Goal: Information Seeking & Learning: Check status

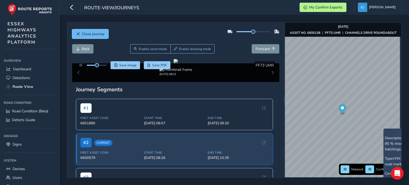
click at [85, 36] on span "Close journey" at bounding box center [93, 33] width 23 height 5
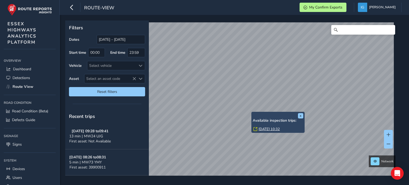
click at [261, 129] on link "[DATE] 10:32" at bounding box center [268, 129] width 21 height 5
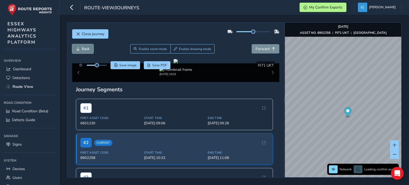
click at [79, 50] on span "Back" at bounding box center [78, 49] width 4 height 4
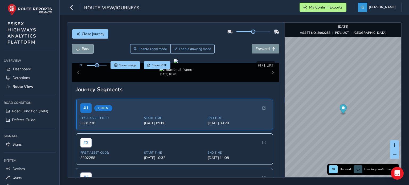
click at [85, 50] on span "Back" at bounding box center [86, 48] width 8 height 5
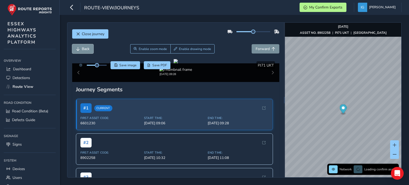
click at [85, 50] on span "Back" at bounding box center [86, 48] width 8 height 5
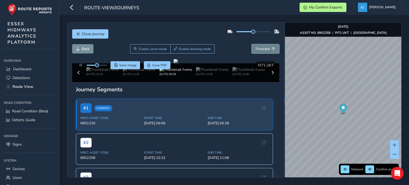
click at [259, 48] on span "Forward" at bounding box center [263, 48] width 14 height 5
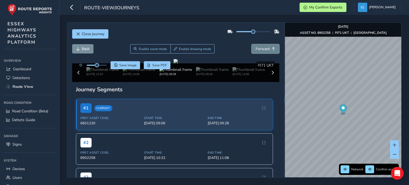
click at [259, 48] on span "Forward" at bounding box center [263, 48] width 14 height 5
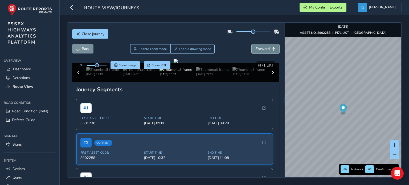
click at [259, 48] on span "Forward" at bounding box center [263, 48] width 14 height 5
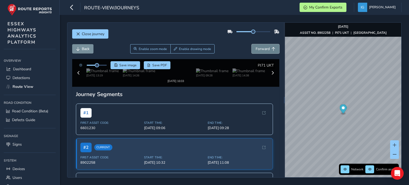
click at [259, 48] on span "Forward" at bounding box center [263, 48] width 14 height 5
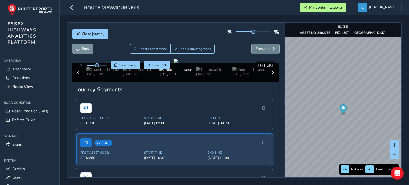
click at [259, 48] on span "Forward" at bounding box center [263, 48] width 14 height 5
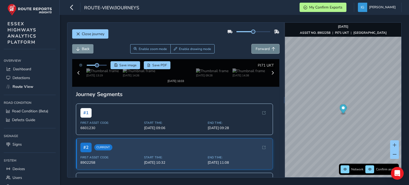
click at [259, 48] on span "Forward" at bounding box center [263, 48] width 14 height 5
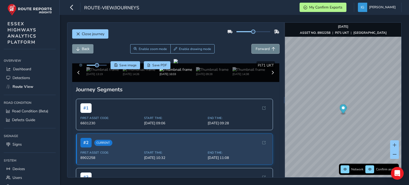
click at [259, 48] on span "Forward" at bounding box center [263, 48] width 14 height 5
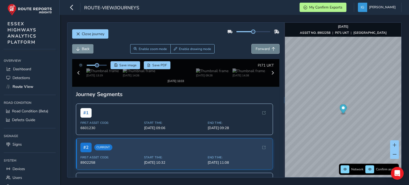
click at [259, 48] on span "Forward" at bounding box center [263, 48] width 14 height 5
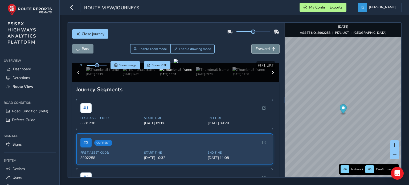
click at [259, 48] on span "Forward" at bounding box center [263, 48] width 14 height 5
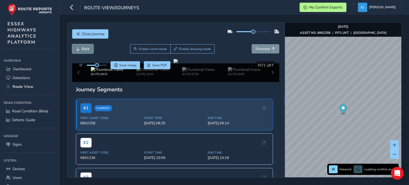
click at [86, 48] on span "Back" at bounding box center [86, 48] width 8 height 5
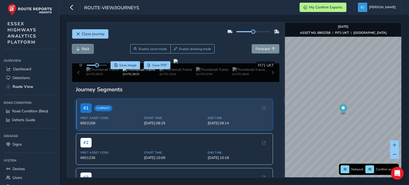
click at [86, 48] on span "Back" at bounding box center [86, 48] width 8 height 5
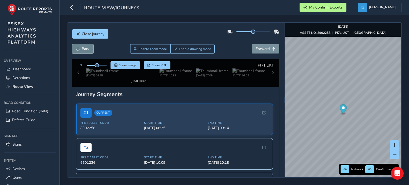
click at [86, 48] on span "Back" at bounding box center [86, 48] width 8 height 5
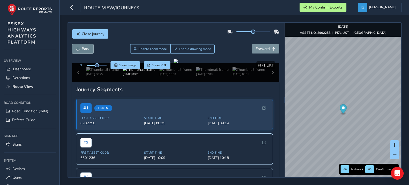
click at [86, 48] on span "Back" at bounding box center [86, 48] width 8 height 5
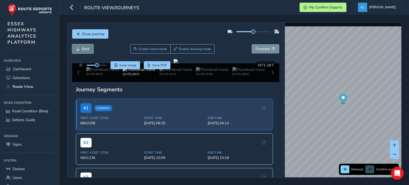
click at [86, 48] on span "Back" at bounding box center [86, 48] width 8 height 5
click at [260, 48] on span "Forward" at bounding box center [263, 48] width 14 height 5
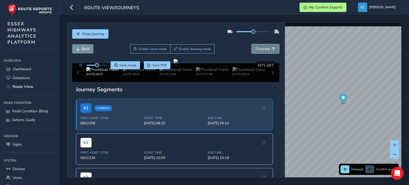
click at [260, 48] on span "Forward" at bounding box center [263, 48] width 14 height 5
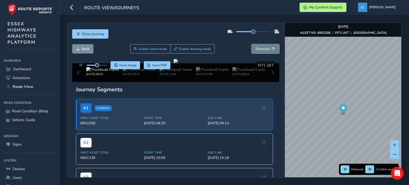
click at [260, 48] on span "Forward" at bounding box center [263, 48] width 14 height 5
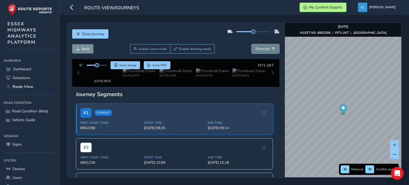
click at [260, 48] on span "Forward" at bounding box center [263, 48] width 14 height 5
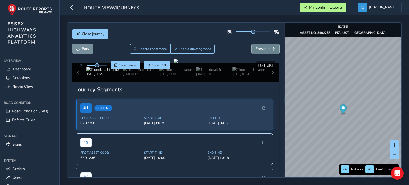
click at [260, 48] on span "Forward" at bounding box center [263, 48] width 14 height 5
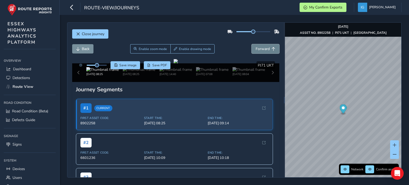
click at [260, 48] on span "Forward" at bounding box center [263, 48] width 14 height 5
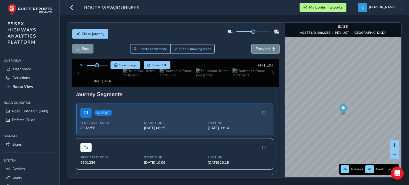
click at [260, 48] on span "Forward" at bounding box center [263, 48] width 14 height 5
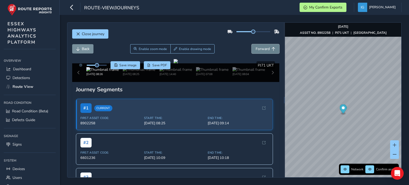
click at [260, 48] on span "Forward" at bounding box center [263, 48] width 14 height 5
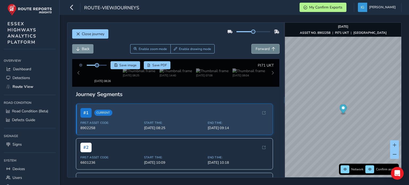
click at [260, 48] on span "Forward" at bounding box center [263, 48] width 14 height 5
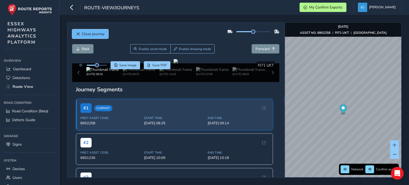
click at [91, 35] on span "Close journey" at bounding box center [93, 33] width 23 height 5
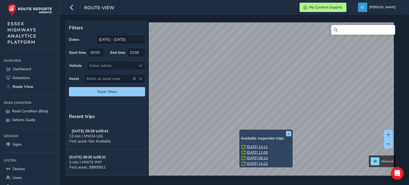
click at [252, 146] on link "[DATE] 14:11" at bounding box center [257, 147] width 21 height 5
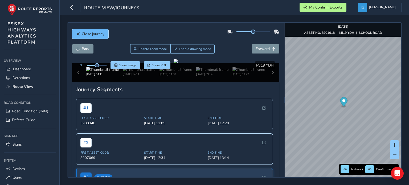
click at [93, 33] on span "Close journey" at bounding box center [93, 33] width 23 height 5
